Goal: Use online tool/utility

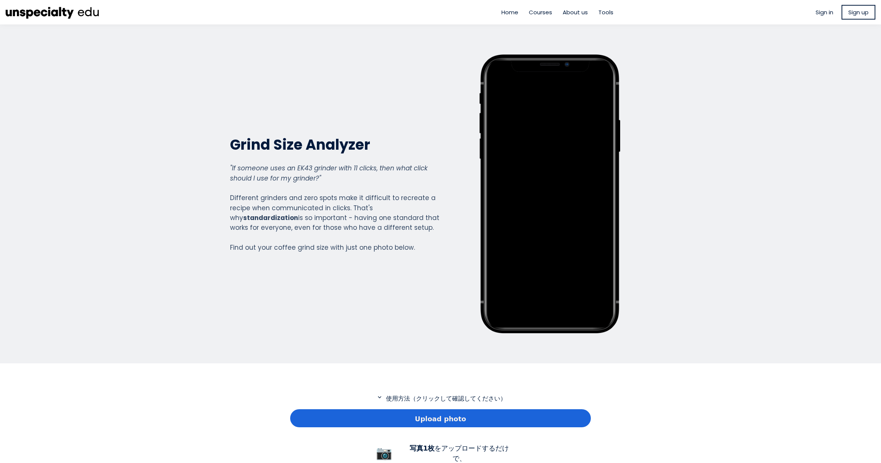
scroll to position [544, 301]
click at [418, 414] on span "Upload photo" at bounding box center [440, 419] width 51 height 10
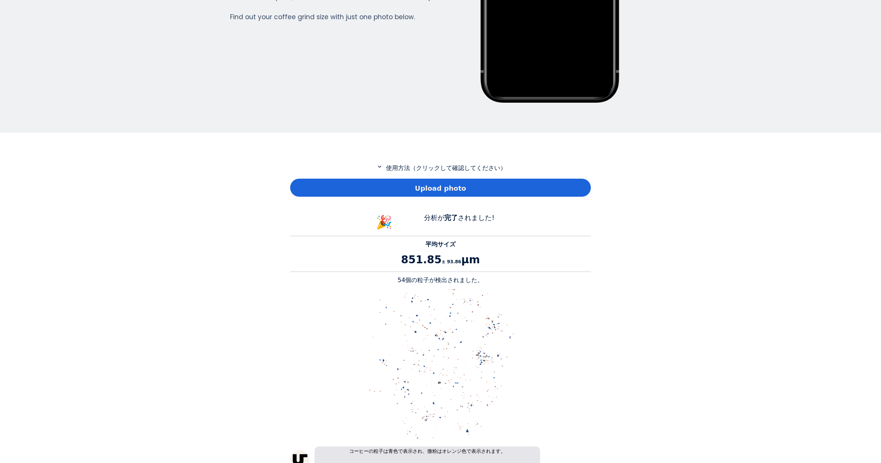
scroll to position [263, 0]
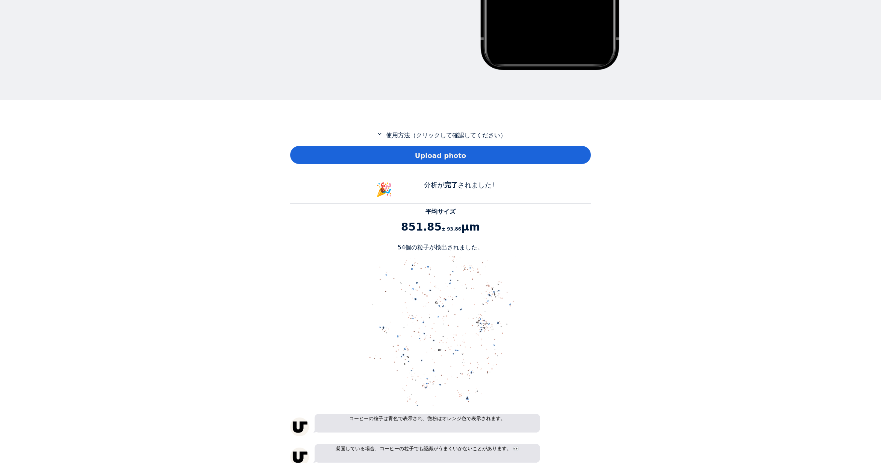
click at [403, 247] on p "54個の粒子が検出されました。" at bounding box center [440, 247] width 301 height 9
copy p "54"
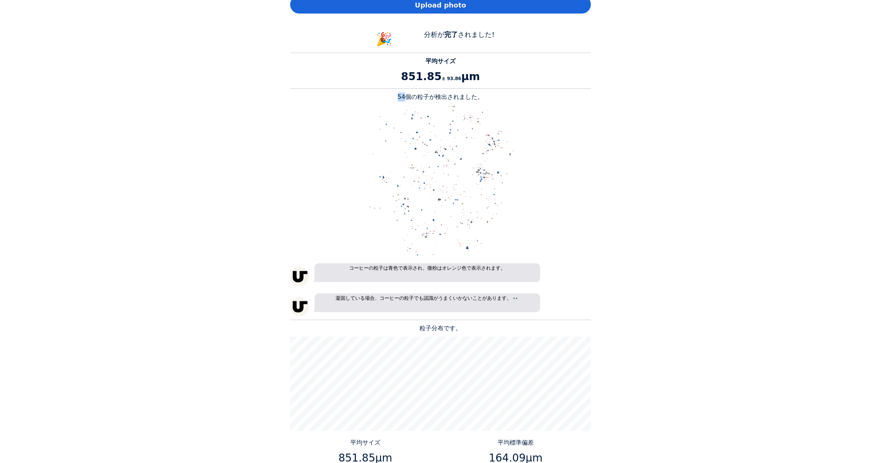
scroll to position [526, 0]
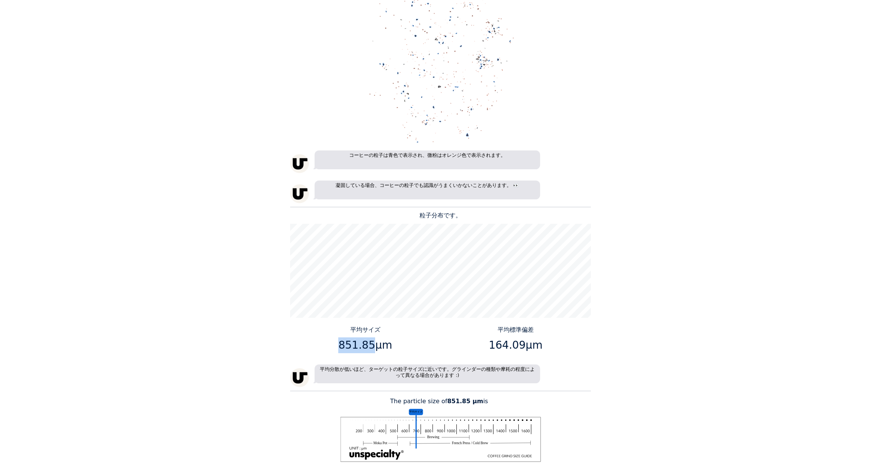
drag, startPoint x: 370, startPoint y: 344, endPoint x: 342, endPoint y: 345, distance: 27.1
click at [342, 345] on p "851.85μm" at bounding box center [365, 345] width 145 height 16
copy p "851.85"
drag, startPoint x: 520, startPoint y: 347, endPoint x: 492, endPoint y: 344, distance: 28.7
click at [492, 344] on p "164.09μm" at bounding box center [516, 345] width 145 height 16
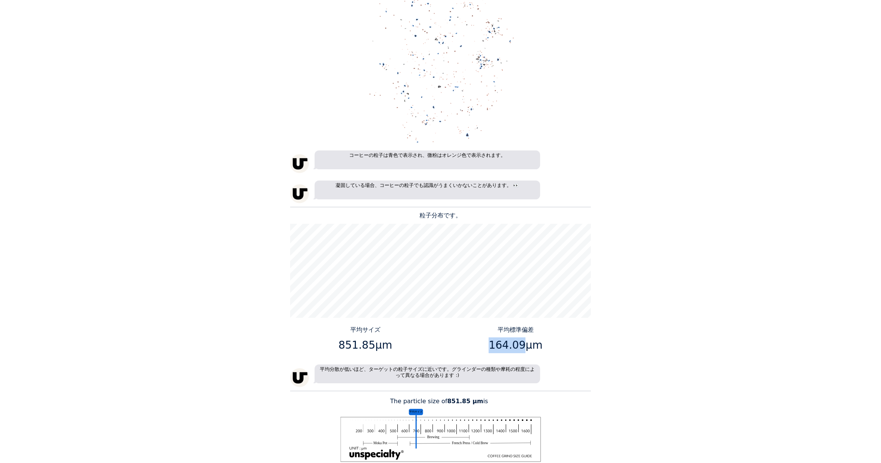
click at [492, 344] on p "164.09μm" at bounding box center [516, 345] width 145 height 16
drag, startPoint x: 520, startPoint y: 345, endPoint x: 492, endPoint y: 345, distance: 28.2
click at [492, 345] on p "164.09μm" at bounding box center [516, 345] width 145 height 16
copy p "164.09"
